Goal: Transaction & Acquisition: Purchase product/service

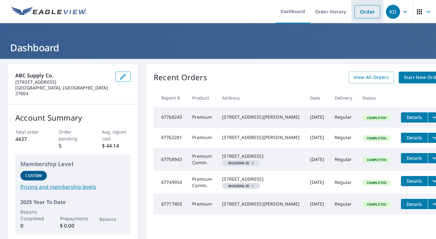
click at [357, 12] on link "Order" at bounding box center [367, 11] width 26 height 13
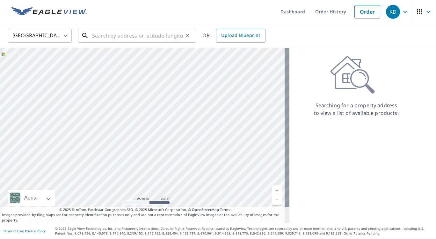
click at [116, 38] on input "text" at bounding box center [137, 36] width 91 height 18
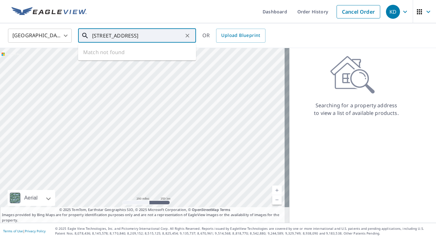
click at [135, 39] on input "[STREET_ADDRESS]" at bounding box center [137, 36] width 91 height 18
click at [128, 60] on p "[GEOGRAPHIC_DATA]" at bounding box center [141, 61] width 100 height 6
type input "[STREET_ADDRESS]"
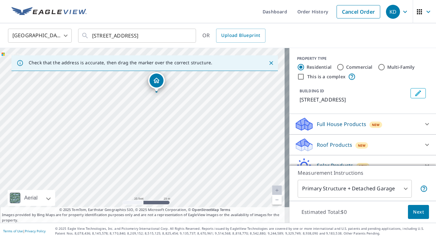
drag, startPoint x: 84, startPoint y: 153, endPoint x: 170, endPoint y: 82, distance: 111.4
click at [170, 82] on div "[STREET_ADDRESS]" at bounding box center [144, 135] width 289 height 175
drag, startPoint x: 155, startPoint y: 83, endPoint x: 142, endPoint y: 96, distance: 17.8
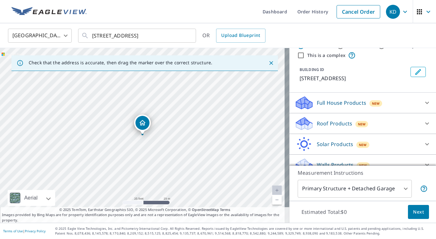
scroll to position [31, 0]
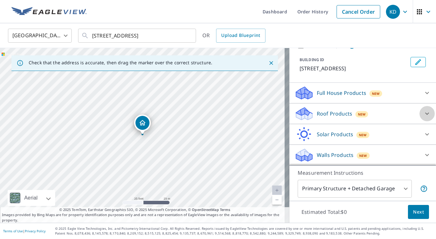
click at [423, 115] on icon at bounding box center [427, 114] width 8 height 8
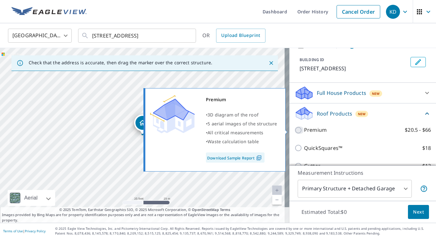
click at [294, 131] on input "Premium $20.5 - $66" at bounding box center [299, 130] width 10 height 8
checkbox input "true"
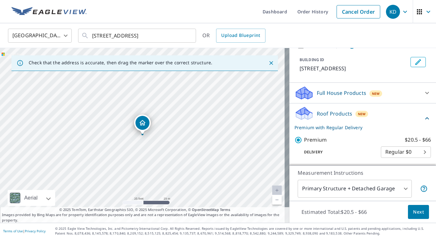
click at [415, 211] on span "Next" at bounding box center [418, 212] width 11 height 8
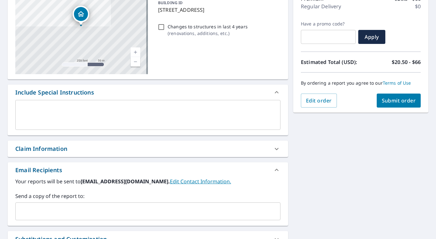
scroll to position [96, 0]
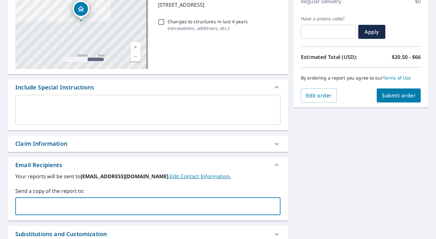
click at [75, 211] on input "text" at bounding box center [143, 206] width 250 height 12
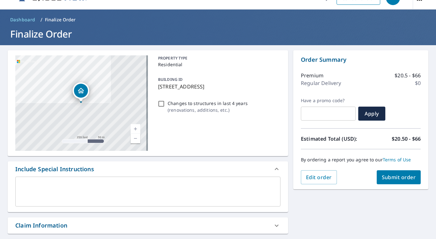
scroll to position [0, 0]
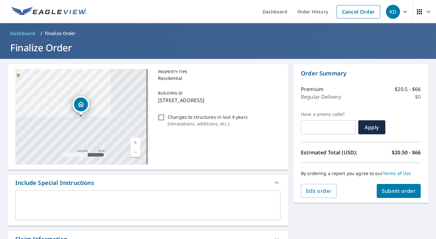
type input "[PERSON_NAME][EMAIL_ADDRESS][PERSON_NAME][DOMAIN_NAME]"
click at [387, 192] on span "Submit order" at bounding box center [399, 191] width 34 height 7
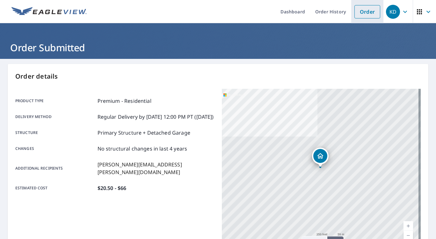
click at [368, 11] on link "Order" at bounding box center [367, 11] width 26 height 13
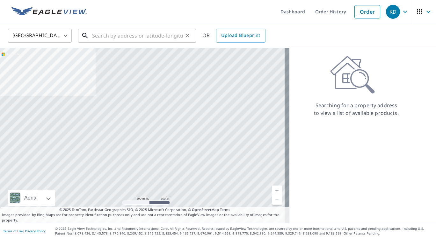
click at [92, 35] on input "text" at bounding box center [137, 36] width 91 height 18
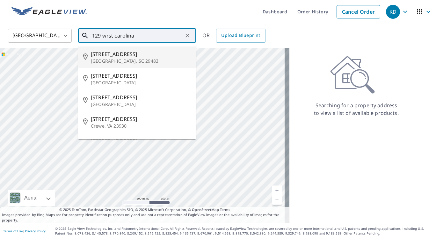
click at [108, 36] on input "129 wrst carolina" at bounding box center [137, 36] width 91 height 18
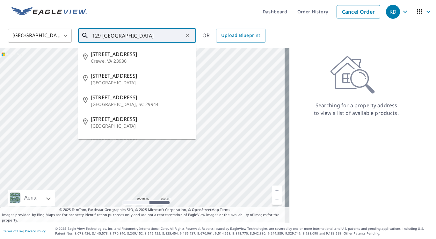
click at [151, 36] on input "129 [GEOGRAPHIC_DATA]" at bounding box center [137, 36] width 91 height 18
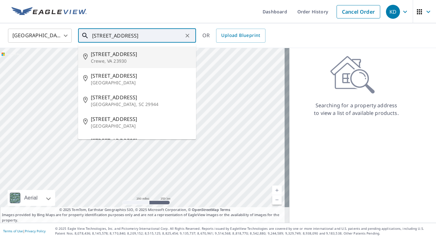
click at [113, 37] on input "[STREET_ADDRESS]" at bounding box center [137, 36] width 91 height 18
click at [169, 35] on input "[STREET_ADDRESS]" at bounding box center [137, 36] width 91 height 18
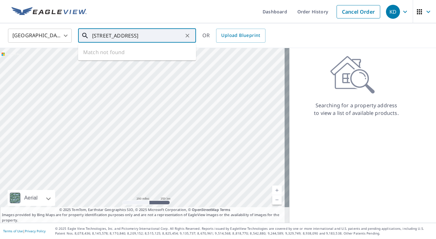
click at [126, 39] on input "[STREET_ADDRESS]" at bounding box center [137, 36] width 91 height 18
click at [127, 39] on input "[STREET_ADDRESS]" at bounding box center [137, 36] width 91 height 18
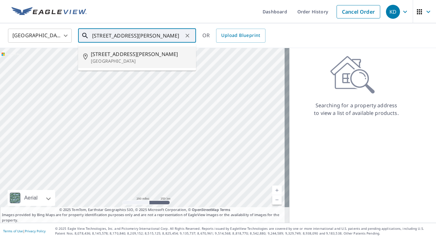
click at [132, 54] on span "[STREET_ADDRESS][PERSON_NAME]" at bounding box center [141, 54] width 100 height 8
type input "[STREET_ADDRESS][PERSON_NAME]"
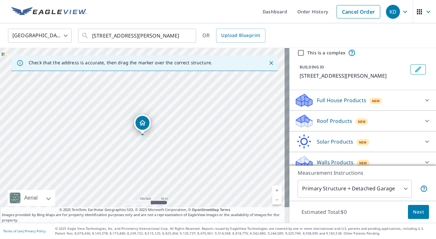
scroll to position [31, 0]
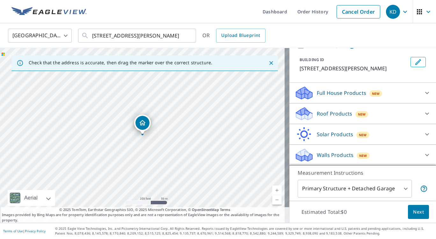
click at [423, 115] on icon at bounding box center [427, 114] width 8 height 8
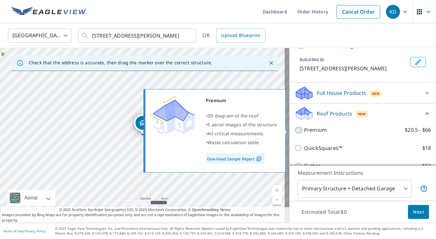
click at [294, 130] on input "Premium $20.5 - $66" at bounding box center [299, 130] width 10 height 8
checkbox input "true"
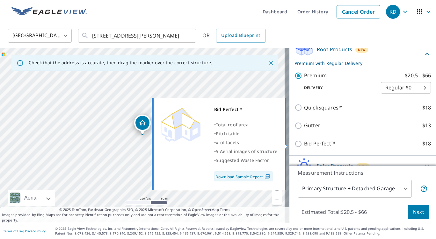
scroll to position [128, 0]
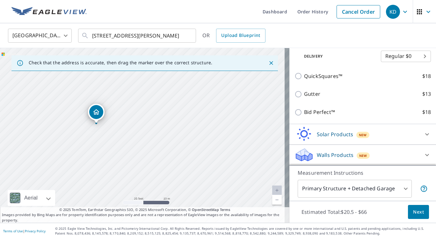
drag, startPoint x: 74, startPoint y: 122, endPoint x: 141, endPoint y: 148, distance: 71.4
click at [141, 148] on div "[STREET_ADDRESS][PERSON_NAME]" at bounding box center [144, 135] width 289 height 175
click at [413, 213] on span "Next" at bounding box center [418, 212] width 11 height 8
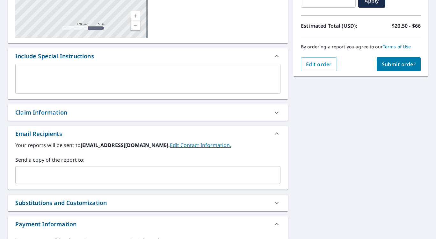
scroll to position [127, 0]
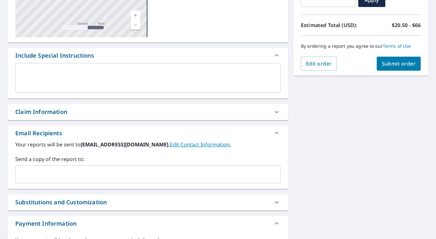
click at [44, 170] on input "text" at bounding box center [143, 175] width 250 height 12
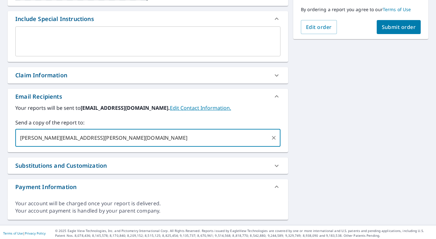
scroll to position [166, 0]
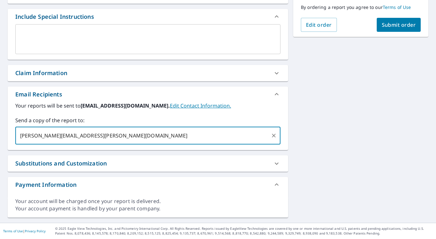
type input "[PERSON_NAME][EMAIL_ADDRESS][PERSON_NAME][DOMAIN_NAME]"
click at [395, 24] on span "Submit order" at bounding box center [399, 24] width 34 height 7
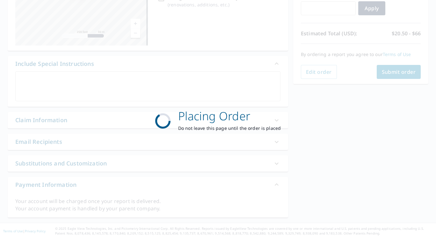
scroll to position [119, 0]
